Goal: Find contact information: Find contact information

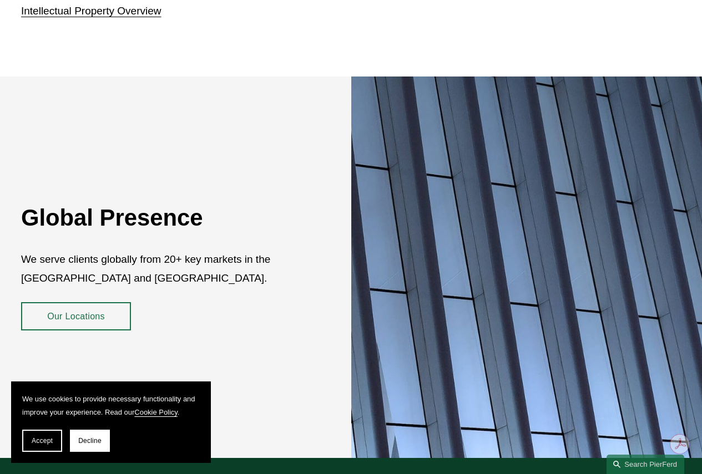
scroll to position [1856, 0]
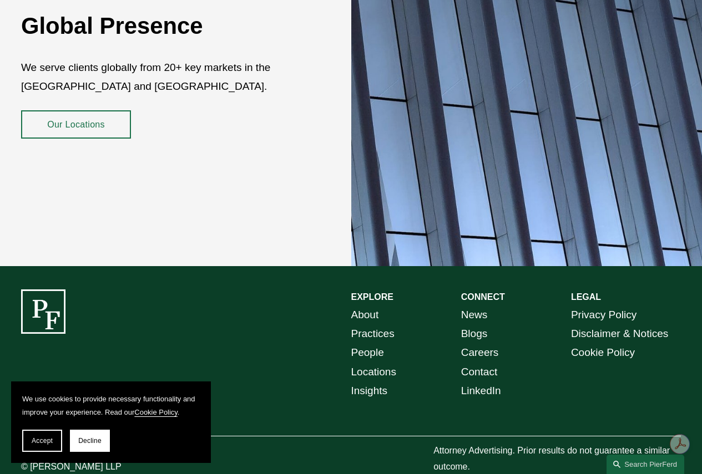
click at [475, 363] on link "Contact" at bounding box center [479, 372] width 37 height 19
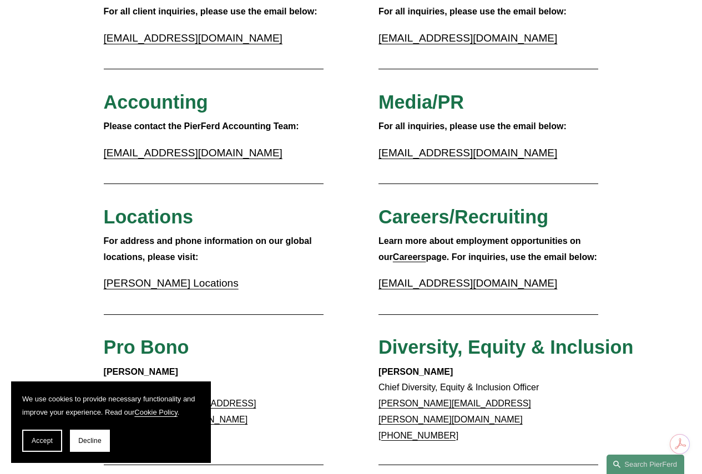
scroll to position [222, 0]
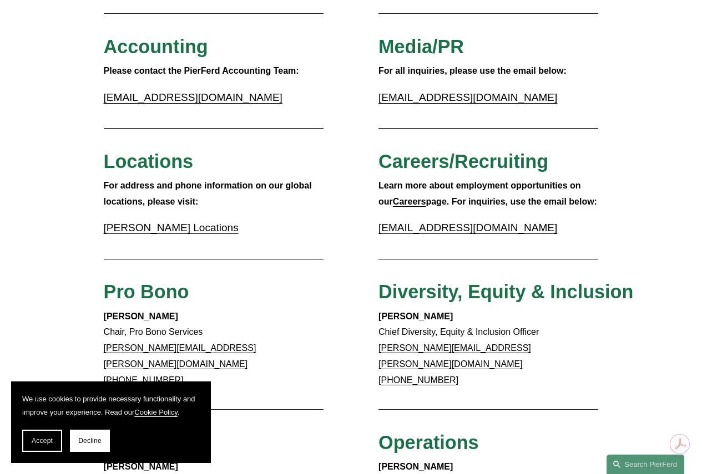
click at [161, 230] on link "Pierson Ferdinand Locations" at bounding box center [171, 228] width 135 height 12
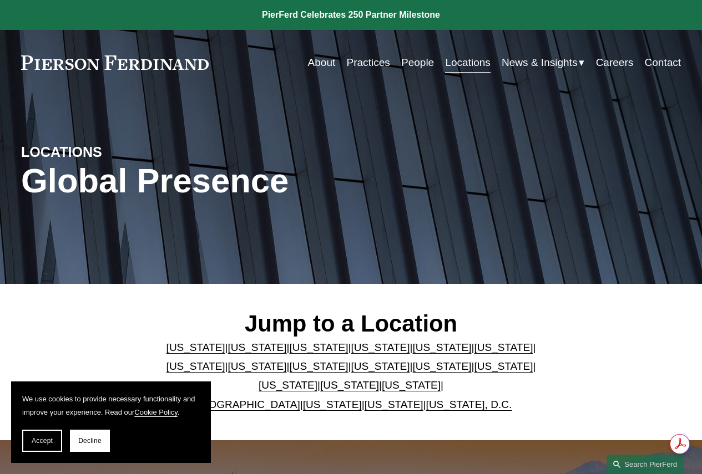
click at [225, 361] on link "[US_STATE]" at bounding box center [195, 367] width 59 height 12
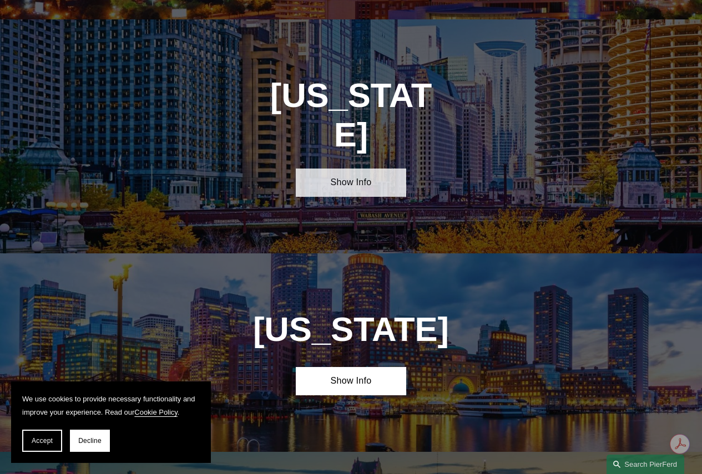
click at [335, 169] on link "Show Info" at bounding box center [351, 183] width 110 height 28
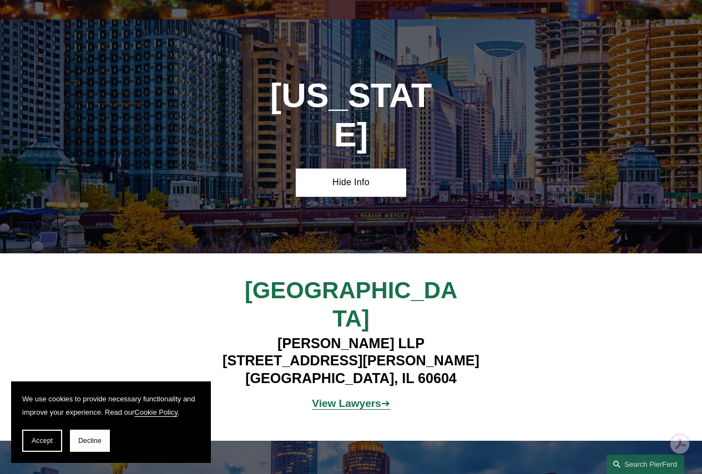
click at [363, 398] on strong "View Lawyers" at bounding box center [346, 404] width 69 height 12
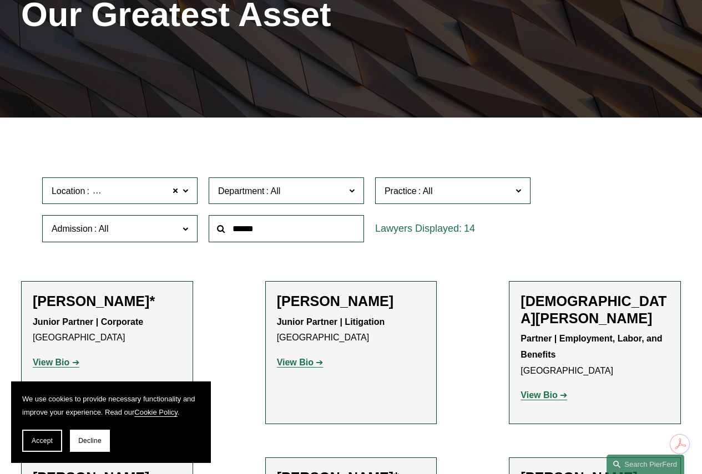
scroll to position [444, 0]
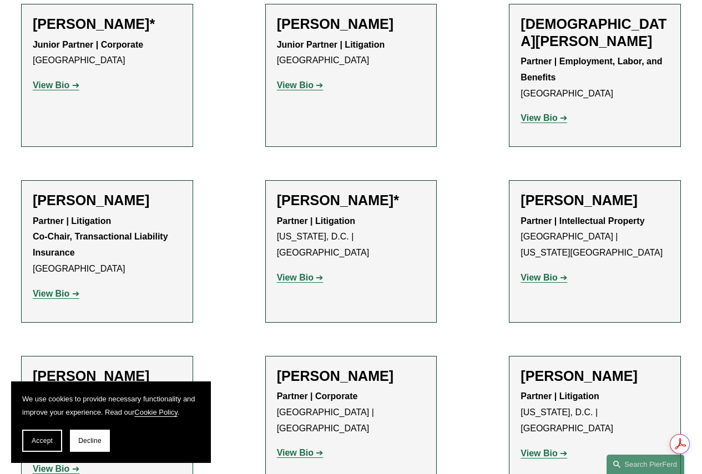
click at [547, 113] on strong "View Bio" at bounding box center [538, 117] width 37 height 9
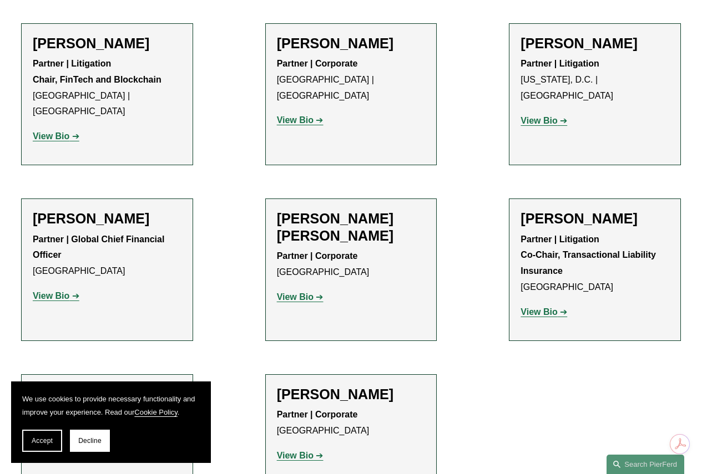
scroll to position [888, 0]
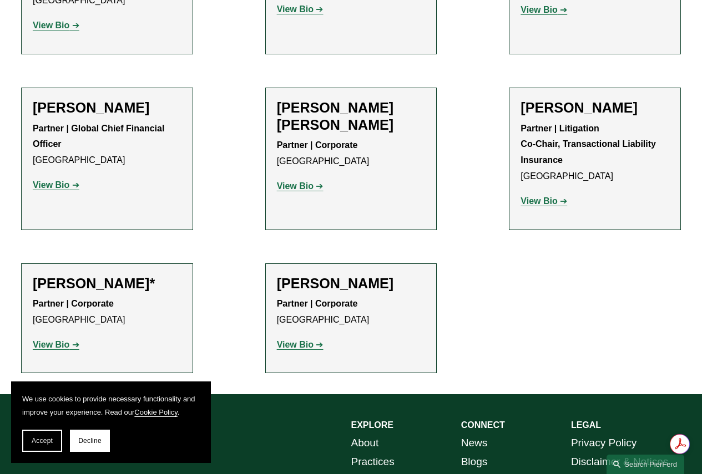
click at [301, 181] on strong "View Bio" at bounding box center [295, 185] width 37 height 9
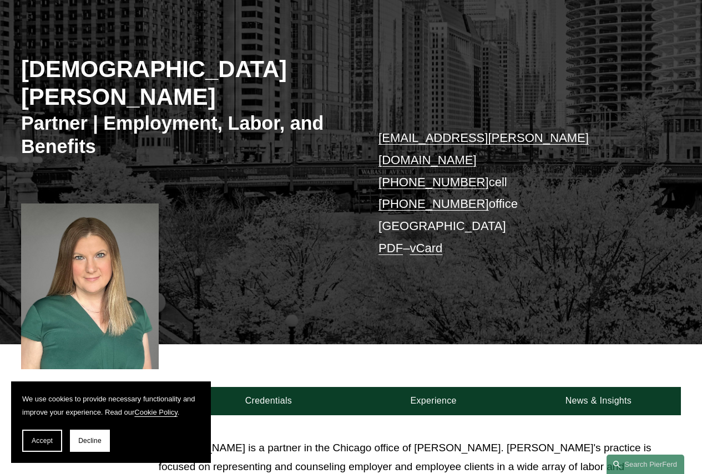
scroll to position [174, 0]
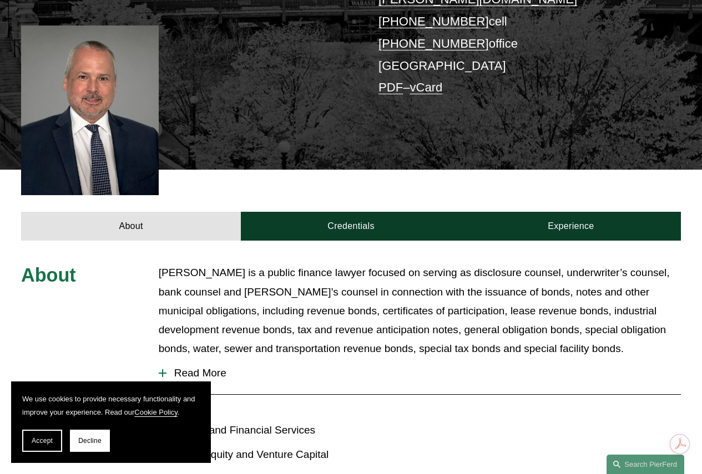
scroll to position [55, 0]
